Goal: Subscribe to service/newsletter

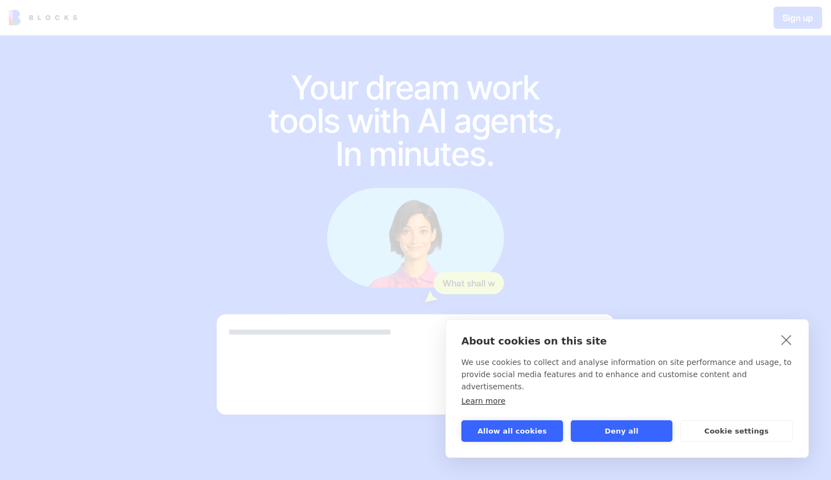
click at [325, 344] on div "About cookies on this site We use cookies to collect and analyse information on…" at bounding box center [415, 240] width 831 height 480
click at [789, 348] on link "close" at bounding box center [786, 339] width 17 height 18
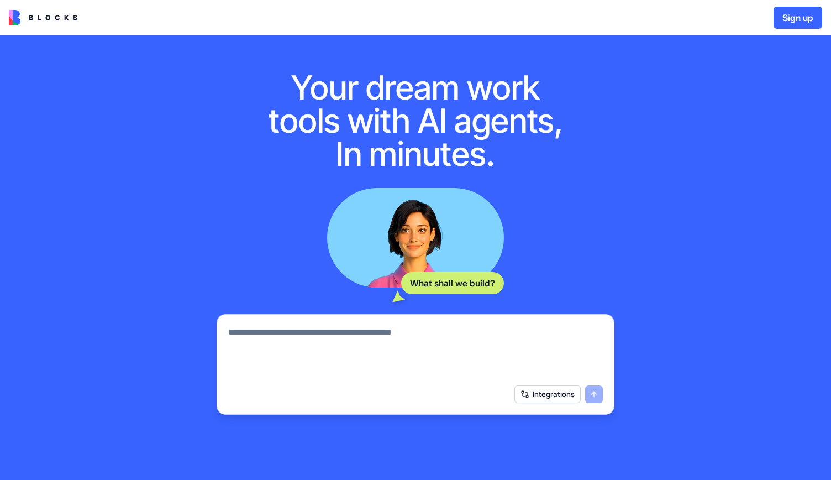
click at [481, 332] on textarea at bounding box center [415, 352] width 375 height 53
type textarea "*"
